Goal: Register for event/course

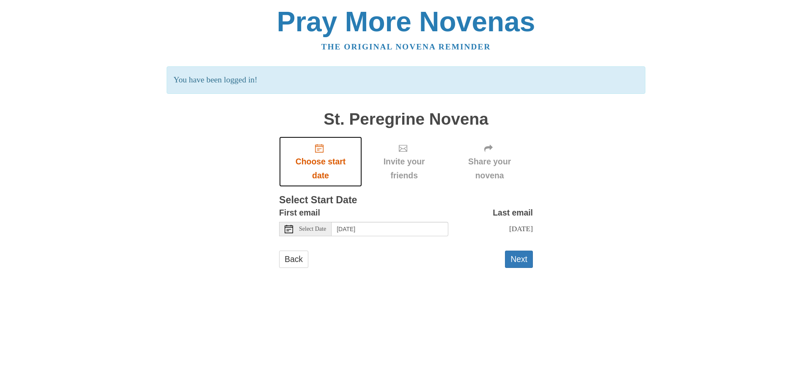
click at [317, 150] on icon "Choose start date" at bounding box center [319, 148] width 8 height 8
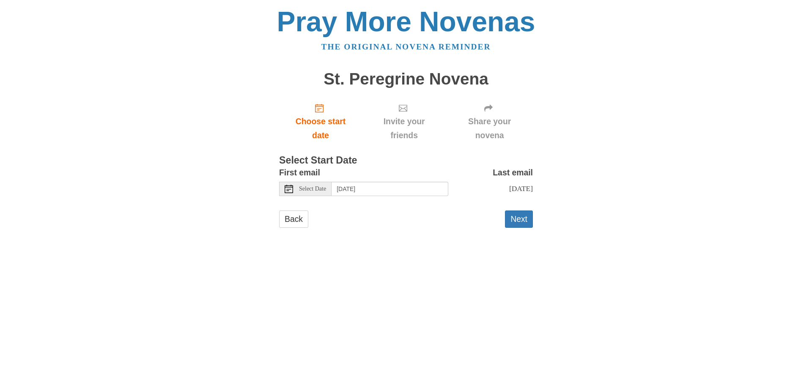
click at [286, 189] on icon at bounding box center [289, 189] width 8 height 8
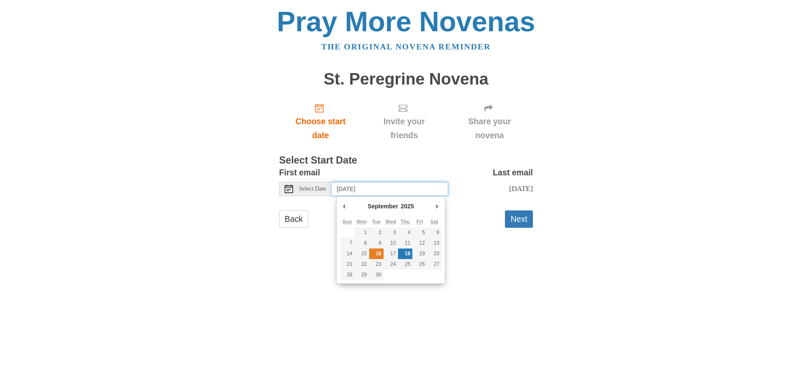
type input "Tuesday, September 16th"
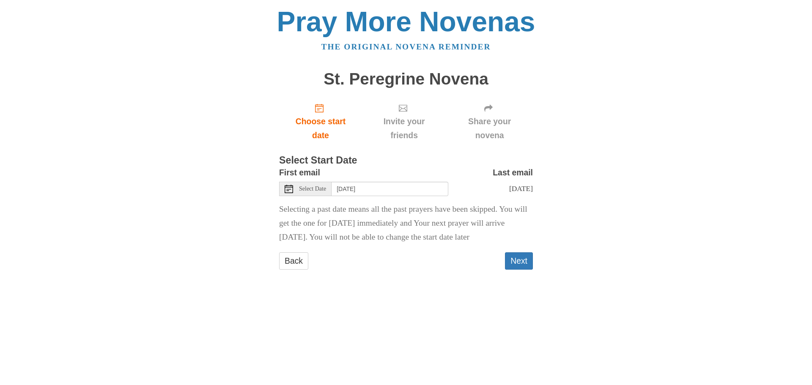
click at [286, 186] on icon at bounding box center [289, 189] width 8 height 8
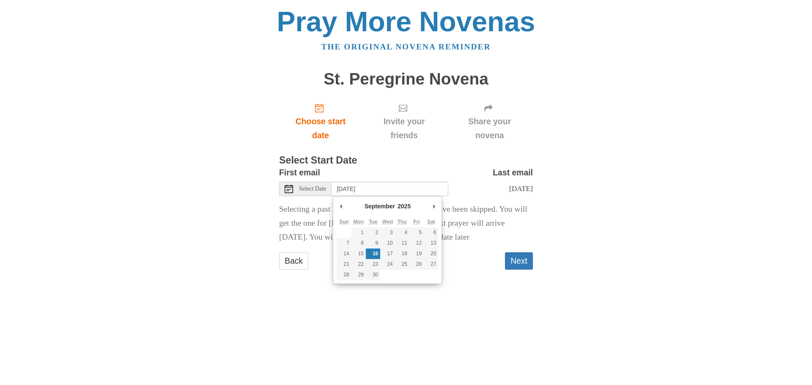
click at [588, 263] on div "Pray More Novenas The original novena reminder St. Peregrine Novena Choose star…" at bounding box center [406, 147] width 495 height 295
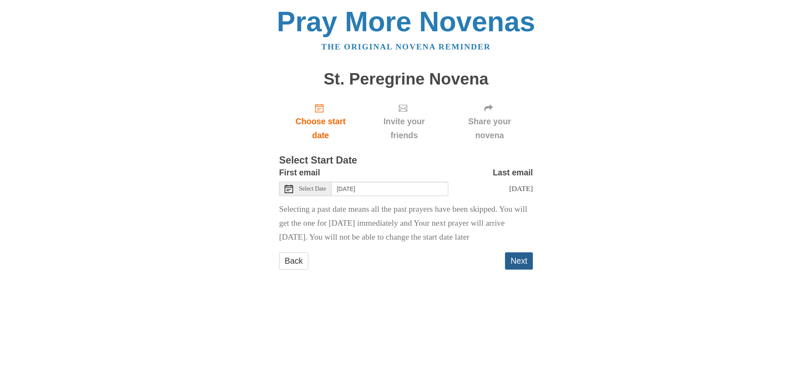
click at [521, 270] on button "Next" at bounding box center [519, 261] width 28 height 17
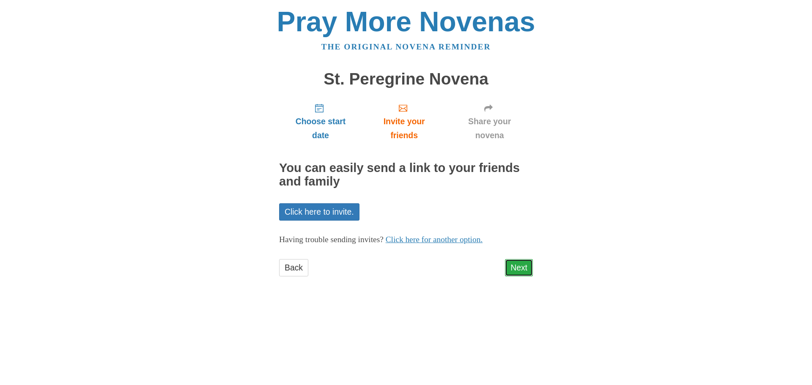
click at [516, 267] on link "Next" at bounding box center [519, 267] width 28 height 17
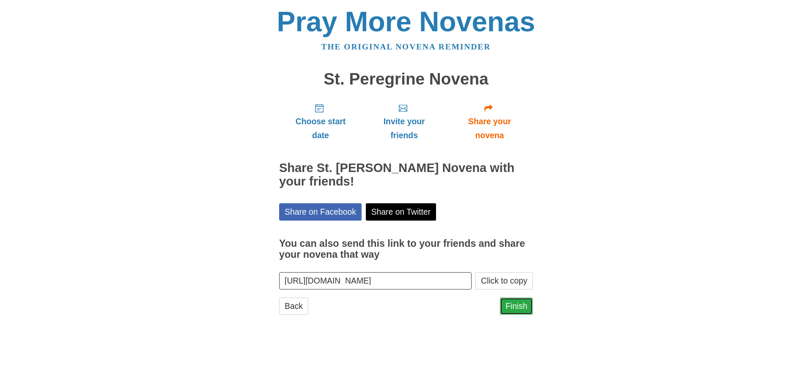
click at [512, 306] on link "Finish" at bounding box center [516, 306] width 33 height 17
